Goal: Task Accomplishment & Management: Use online tool/utility

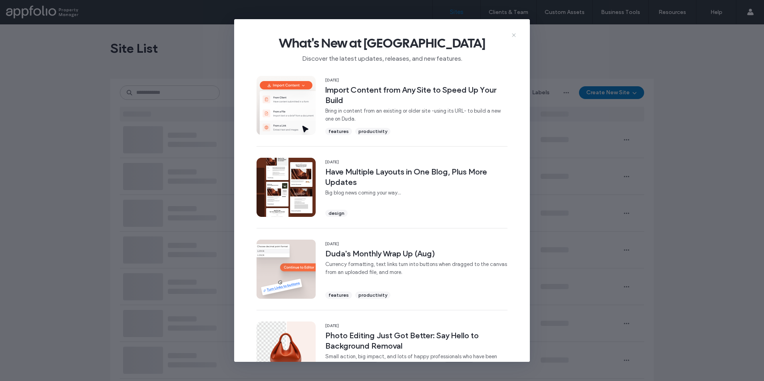
click at [516, 34] on icon at bounding box center [513, 35] width 6 height 6
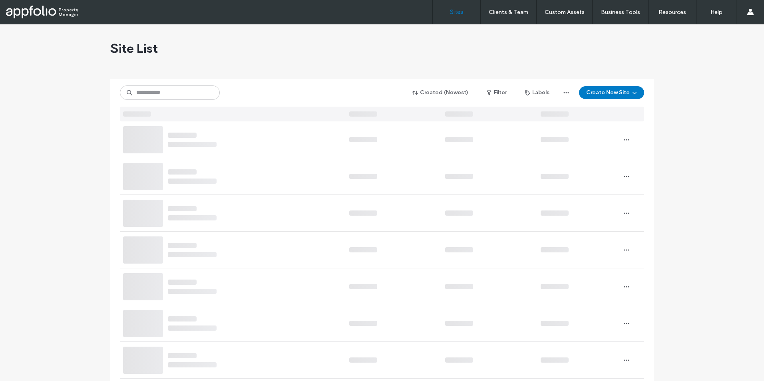
click at [165, 80] on div "Created (Newest) Filter Labels Create New Site" at bounding box center [382, 100] width 524 height 43
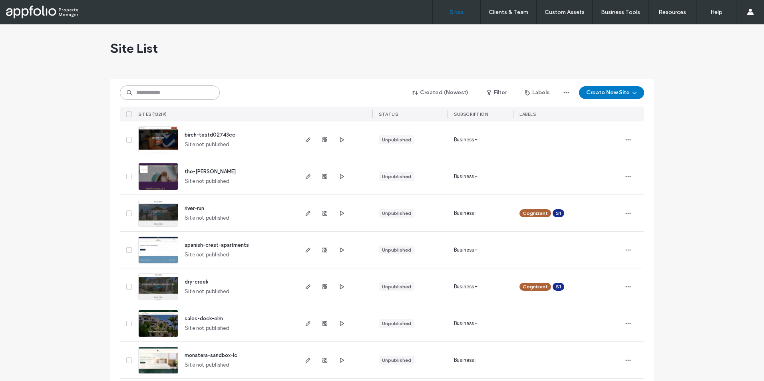
click at [165, 85] on input at bounding box center [170, 92] width 100 height 14
paste input "**********"
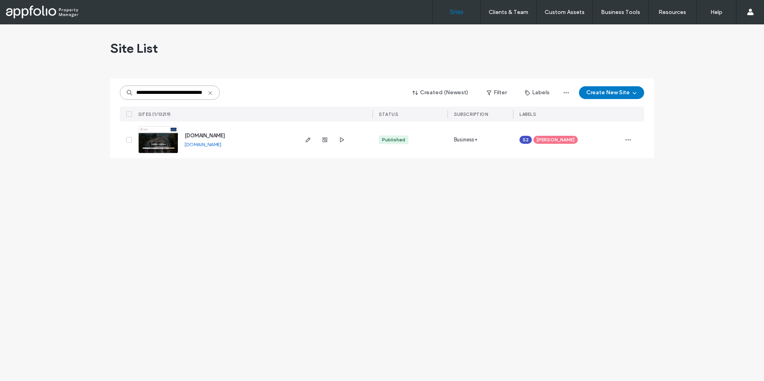
type input "**********"
click at [157, 143] on img at bounding box center [158, 154] width 39 height 54
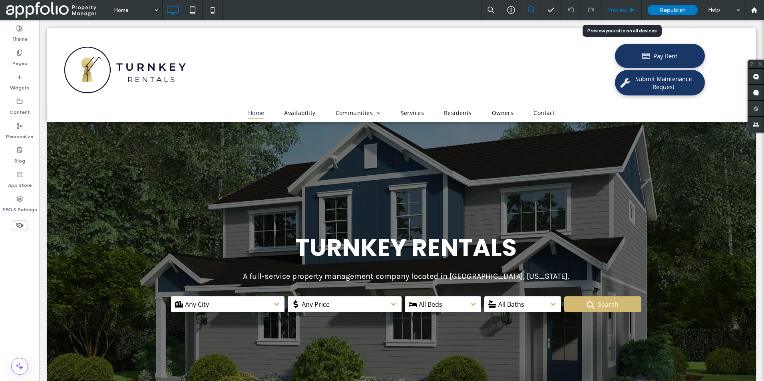
click at [616, 12] on span "Preview" at bounding box center [617, 10] width 20 height 7
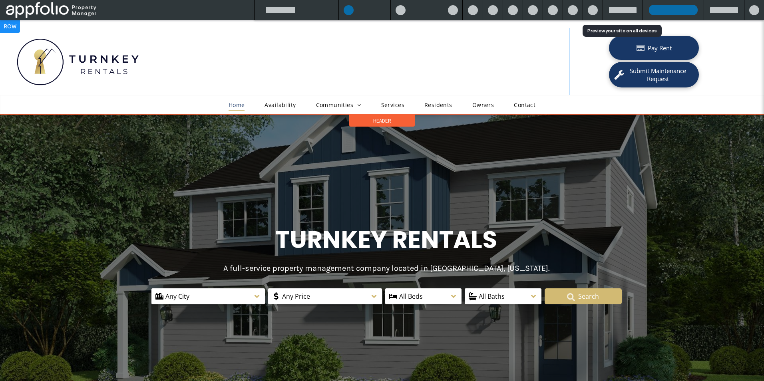
scroll to position [71, 0]
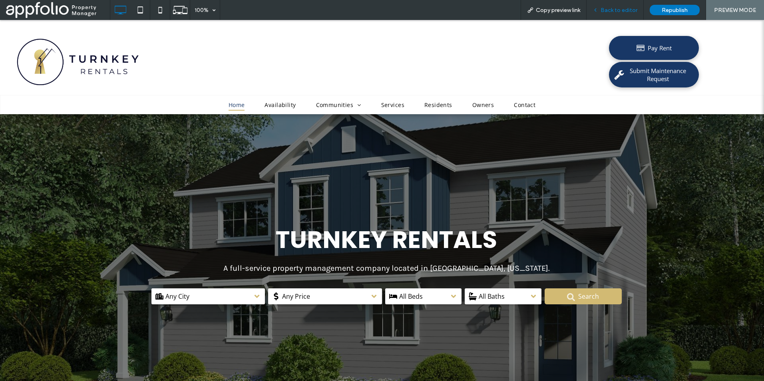
click at [614, 10] on span "Back to editor" at bounding box center [618, 10] width 37 height 7
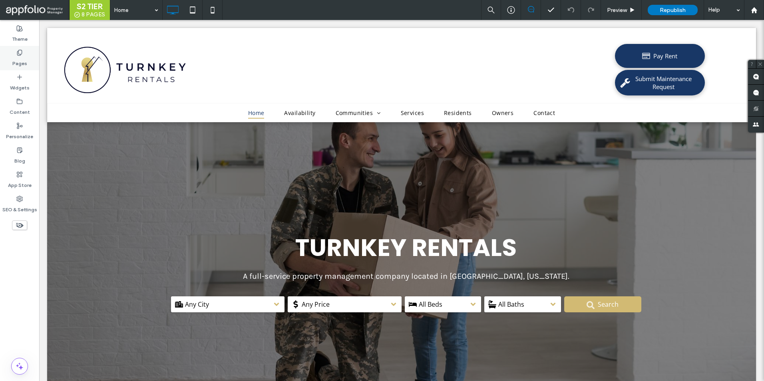
click at [23, 69] on div "Pages" at bounding box center [19, 58] width 39 height 24
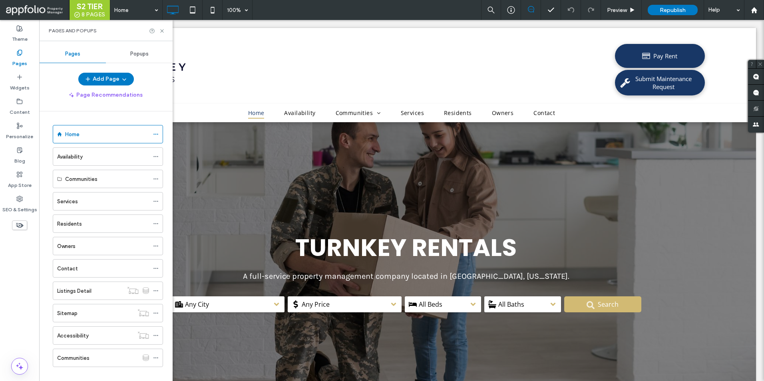
scroll to position [10, 0]
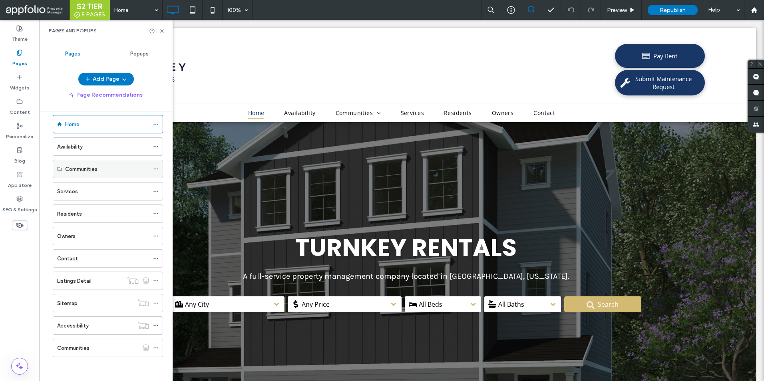
click at [66, 171] on label "Communities" at bounding box center [81, 169] width 32 height 14
click at [89, 167] on label "Communities" at bounding box center [81, 169] width 32 height 14
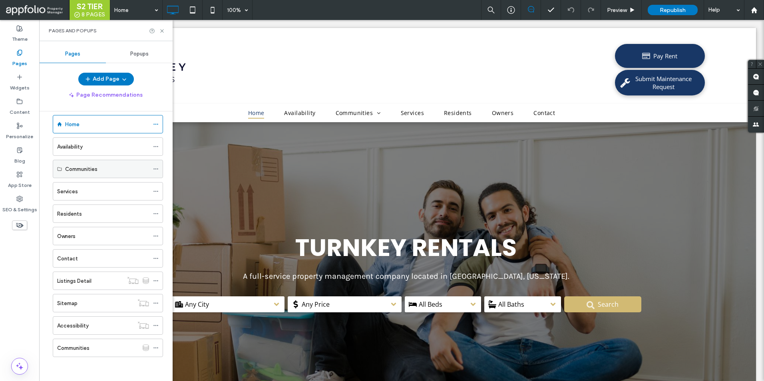
click at [80, 170] on label "Communities" at bounding box center [81, 169] width 32 height 14
click at [85, 306] on div "Sitemap" at bounding box center [95, 303] width 76 height 8
click at [93, 171] on label "Communities" at bounding box center [81, 169] width 32 height 14
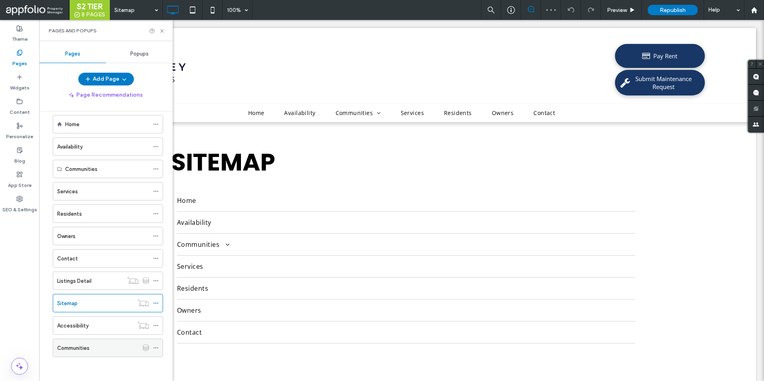
click at [89, 341] on div "Communities" at bounding box center [97, 348] width 81 height 18
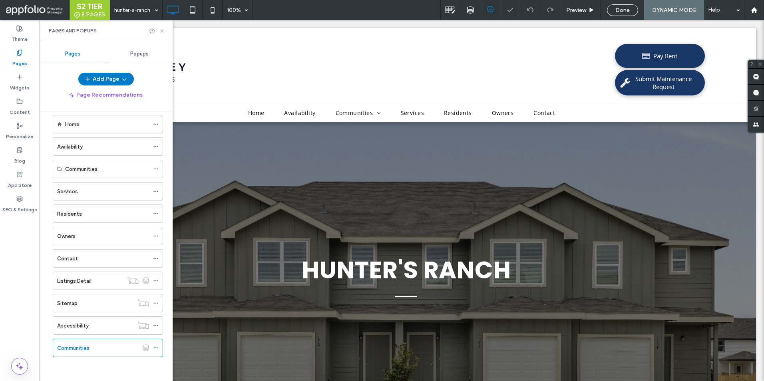
drag, startPoint x: 161, startPoint y: 30, endPoint x: 114, endPoint y: 4, distance: 54.0
click at [161, 30] on use at bounding box center [161, 30] width 3 height 3
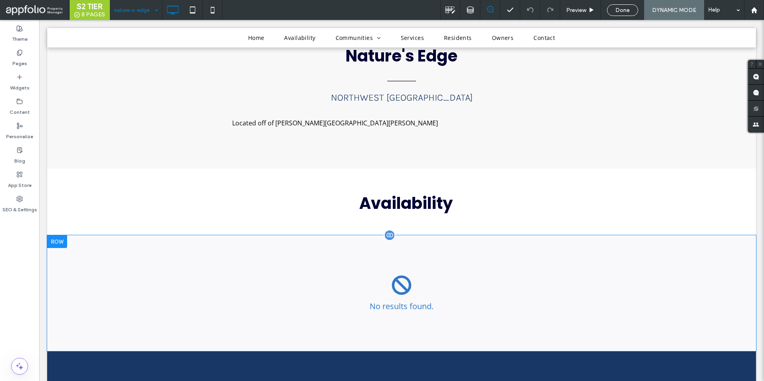
scroll to position [511, 0]
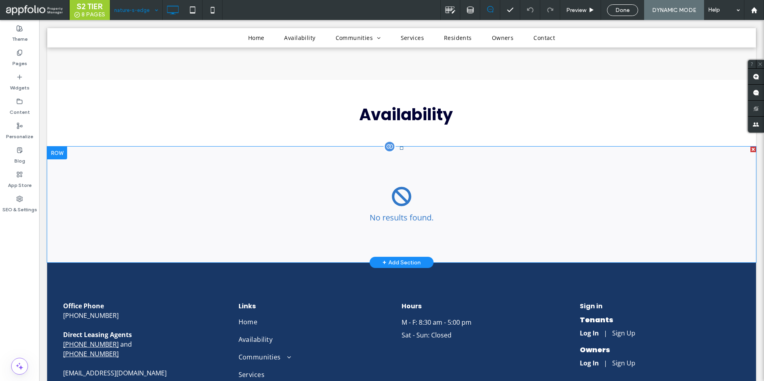
click at [335, 211] on span at bounding box center [401, 205] width 709 height 116
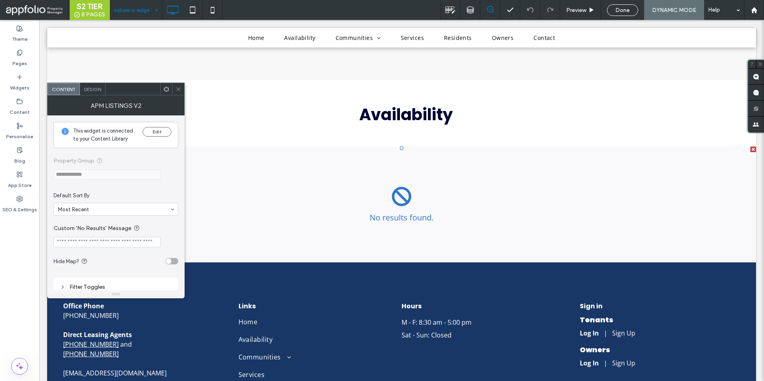
click at [180, 93] on span at bounding box center [178, 89] width 6 height 12
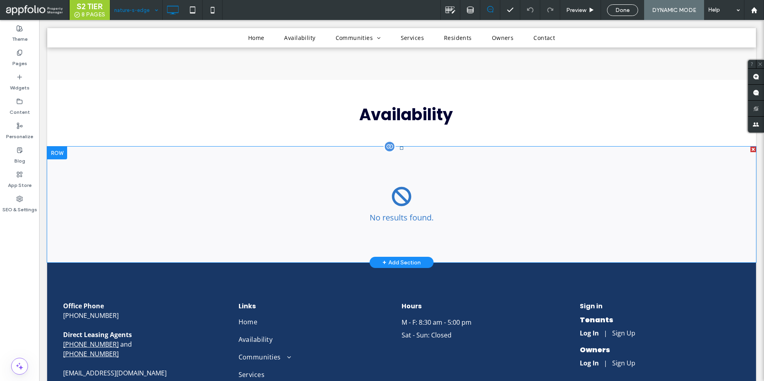
click at [356, 225] on span at bounding box center [401, 205] width 709 height 116
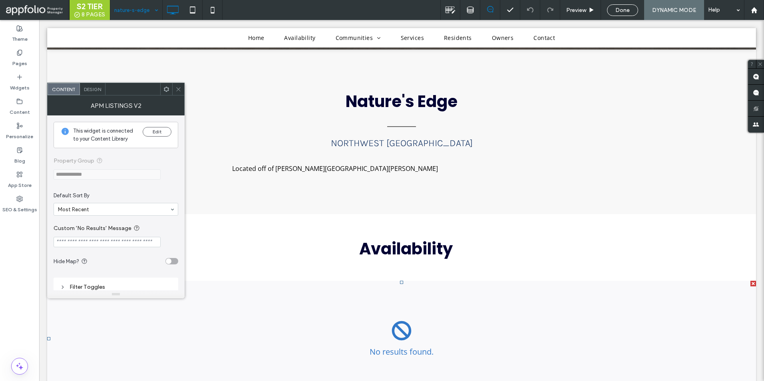
scroll to position [391, 0]
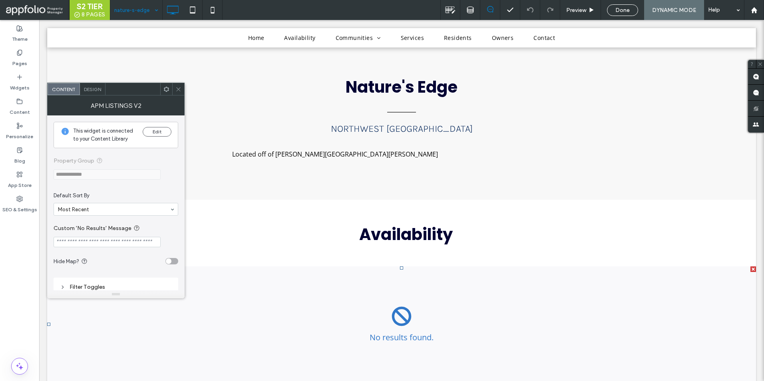
click at [611, 8] on div "Done" at bounding box center [622, 10] width 30 height 7
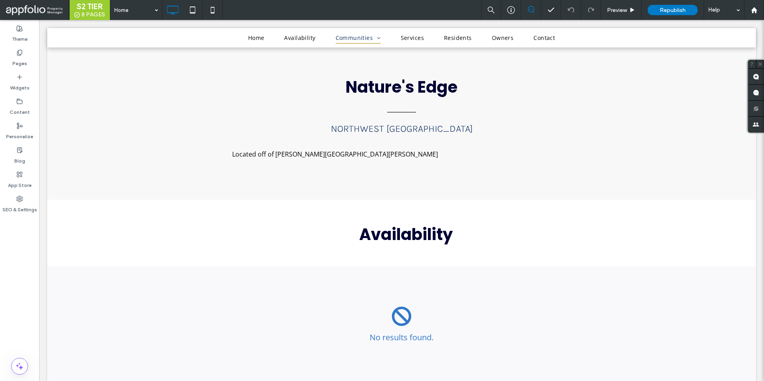
click at [619, 11] on div at bounding box center [382, 190] width 764 height 381
click at [613, 9] on span "Preview" at bounding box center [617, 10] width 20 height 7
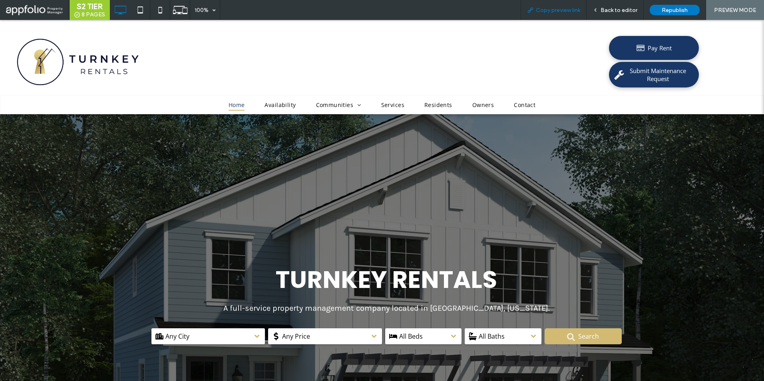
click at [556, 11] on span "Copy preview link" at bounding box center [558, 10] width 44 height 7
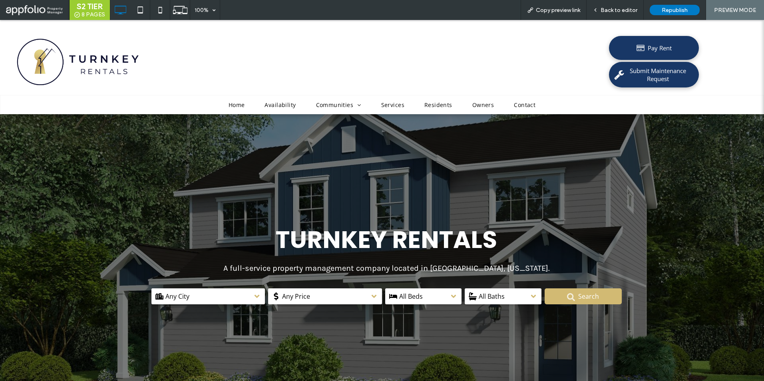
scroll to position [80, 0]
